Goal: Contribute content

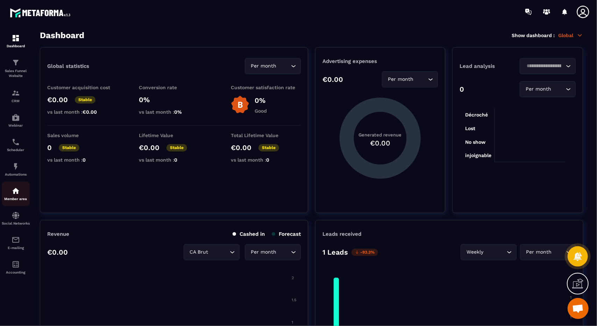
click at [20, 193] on div "Member area" at bounding box center [16, 194] width 28 height 14
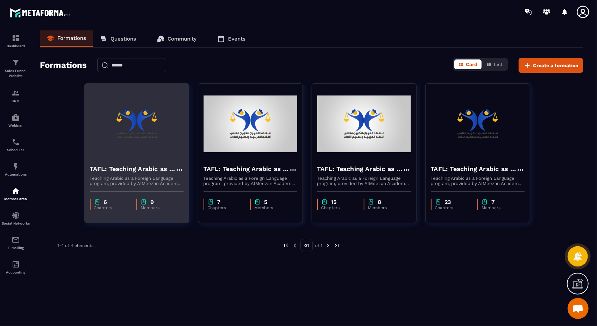
click at [108, 183] on p "Teaching Arabic as a Foreign Language program, provided by AlMeezan Academy in …" at bounding box center [137, 181] width 94 height 10
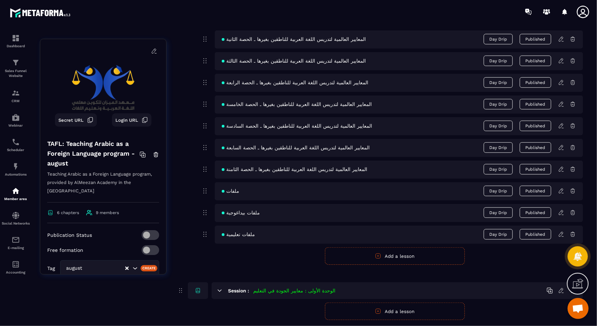
scroll to position [396, 0]
click at [562, 187] on icon at bounding box center [561, 190] width 6 height 6
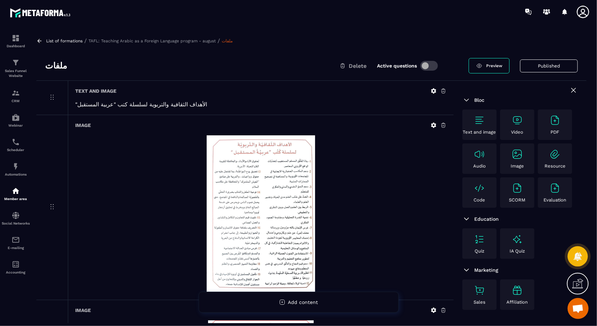
click at [549, 122] on div "PDF" at bounding box center [555, 125] width 31 height 20
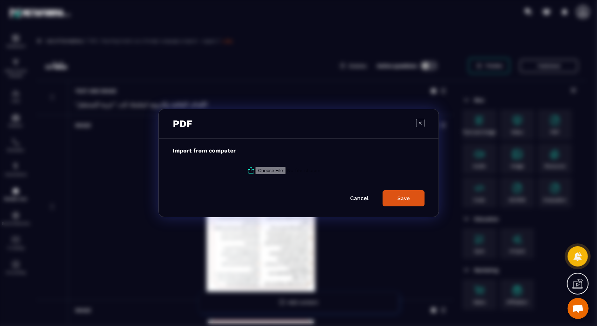
click at [264, 173] on input "Modal window" at bounding box center [302, 170] width 95 height 7
type input "**********"
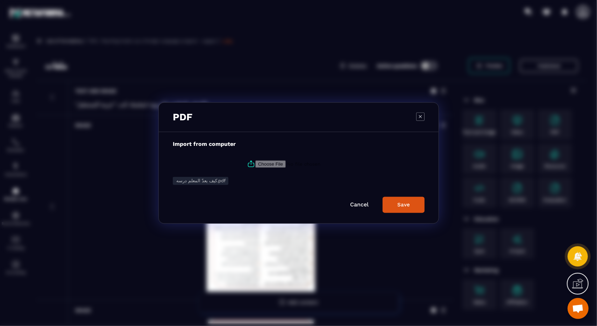
click at [395, 204] on button "Save" at bounding box center [404, 205] width 42 height 16
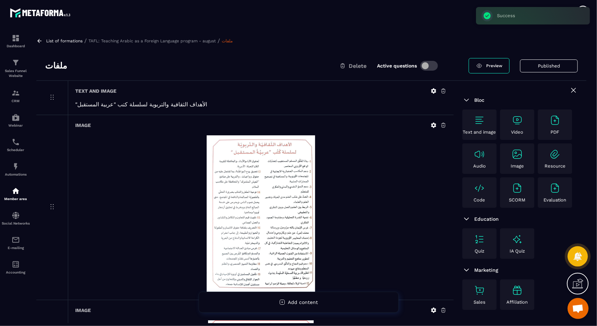
click at [554, 132] on p "PDF" at bounding box center [555, 131] width 9 height 5
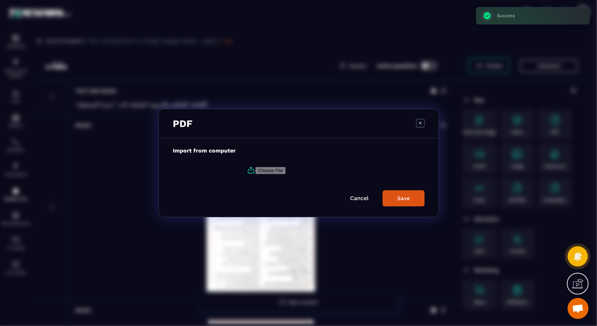
click at [277, 174] on label "Modal window" at bounding box center [299, 170] width 252 height 19
click at [277, 174] on input "Modal window" at bounding box center [302, 170] width 95 height 7
type input "**********"
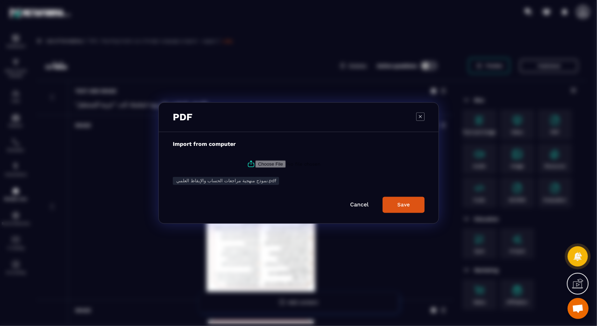
click at [389, 205] on button "Save" at bounding box center [404, 205] width 42 height 16
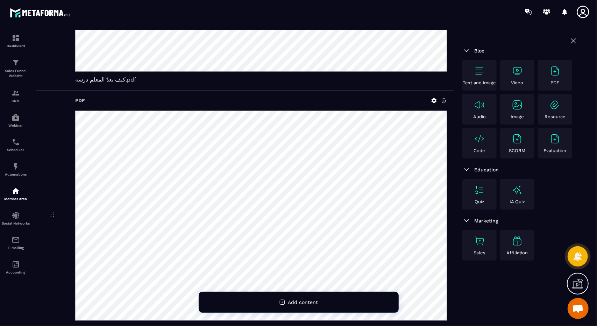
scroll to position [863, 0]
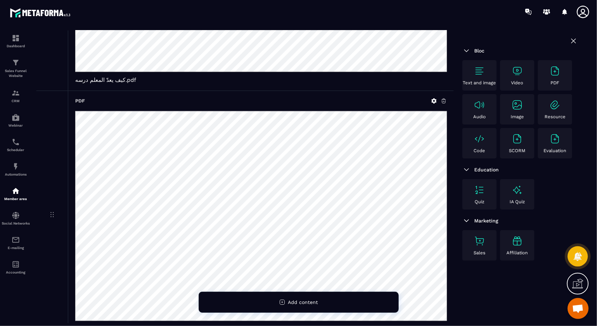
click at [556, 80] on p "PDF" at bounding box center [555, 82] width 9 height 5
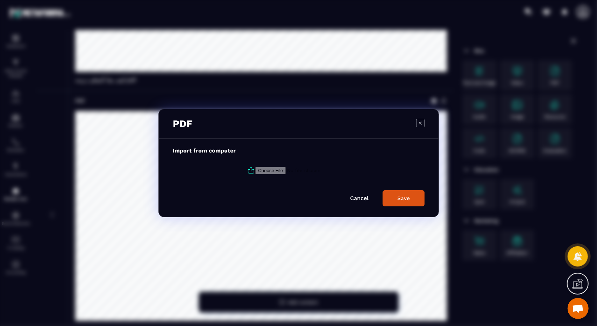
click at [275, 164] on label "Modal window" at bounding box center [299, 170] width 252 height 19
click at [275, 167] on input "Modal window" at bounding box center [302, 170] width 95 height 7
type input "**********"
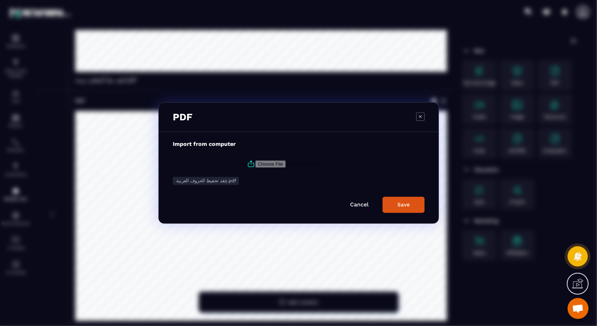
click at [420, 207] on button "Save" at bounding box center [404, 205] width 42 height 16
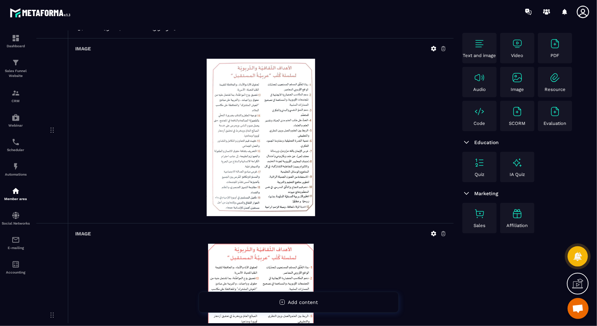
scroll to position [0, 0]
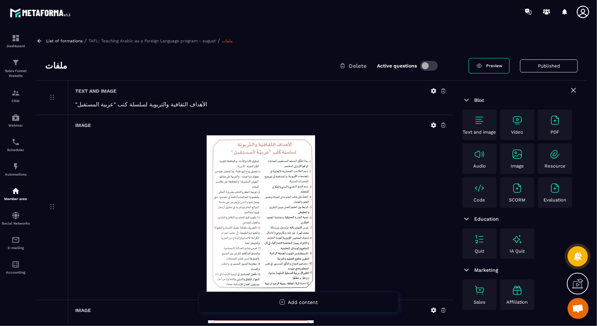
click at [38, 42] on icon at bounding box center [39, 41] width 6 height 6
